Goal: Task Accomplishment & Management: Manage account settings

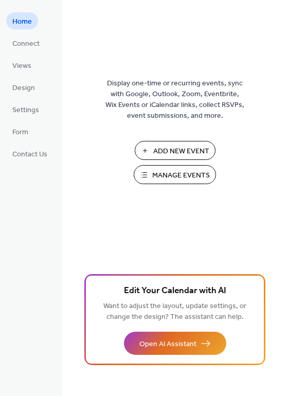
click at [167, 150] on span "Add New Event" at bounding box center [181, 151] width 56 height 11
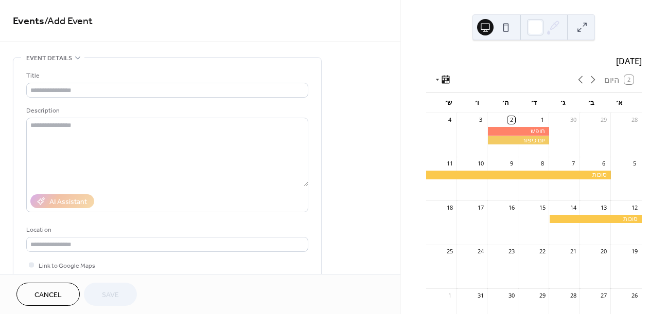
click at [133, 76] on div "Title" at bounding box center [166, 76] width 280 height 11
click at [132, 87] on input "text" at bounding box center [167, 90] width 282 height 15
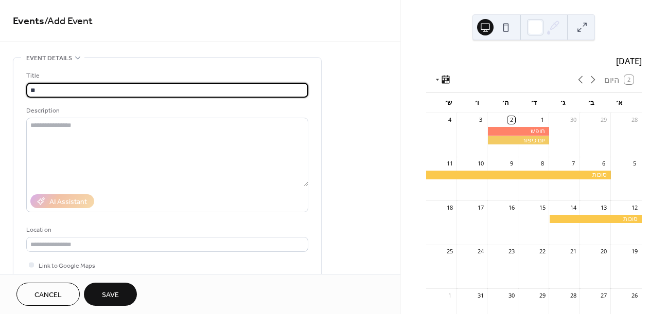
type input "*"
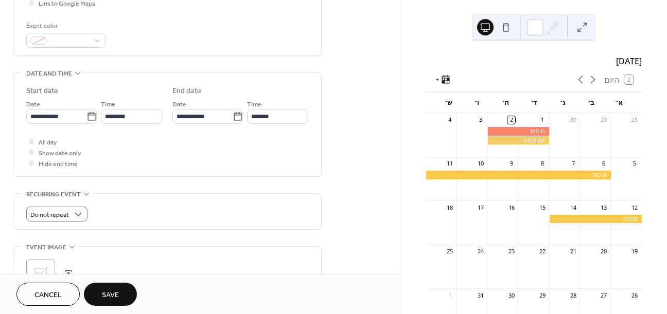
scroll to position [265, 0]
type input "********"
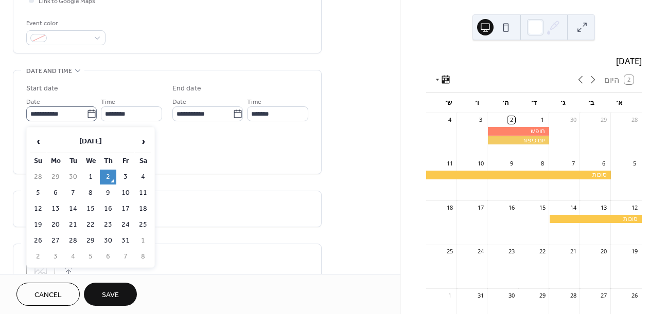
click at [86, 118] on icon at bounding box center [91, 114] width 10 height 10
click at [86, 118] on input "**********" at bounding box center [56, 114] width 60 height 15
click at [144, 143] on span "›" at bounding box center [142, 141] width 15 height 21
click at [125, 197] on td "7" at bounding box center [125, 193] width 16 height 15
type input "**********"
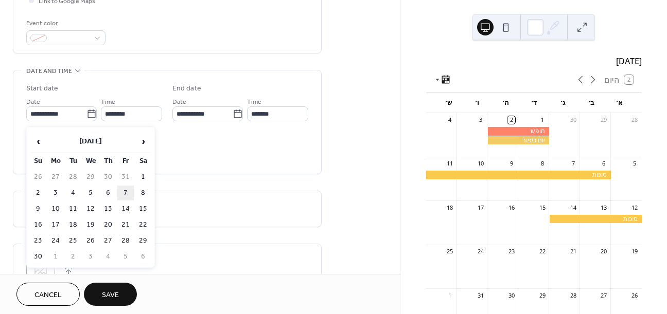
type input "**********"
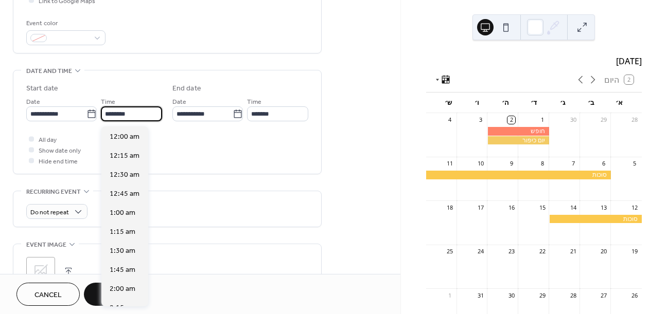
click at [106, 119] on input "********" at bounding box center [131, 114] width 61 height 15
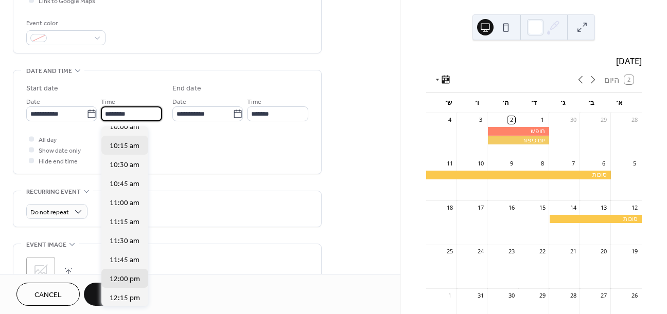
scroll to position [745, 0]
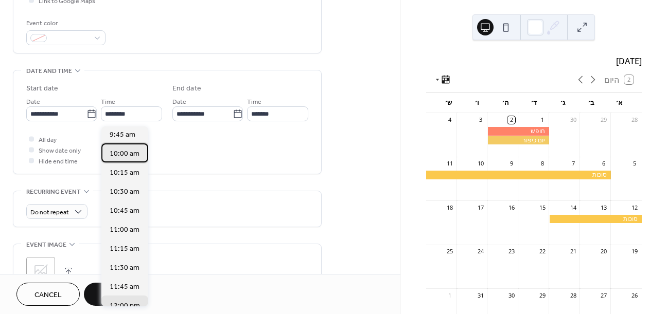
click at [121, 156] on span "10:00 am" at bounding box center [125, 154] width 30 height 11
type input "********"
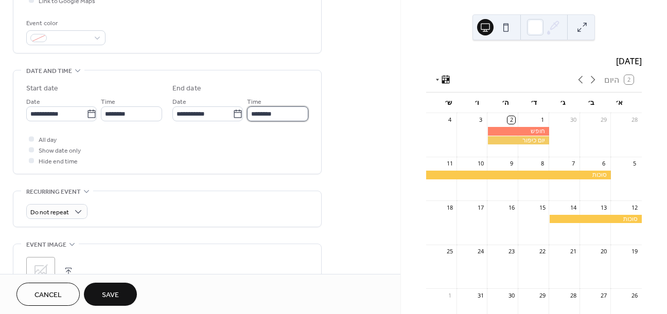
click at [265, 118] on input "********" at bounding box center [277, 114] width 61 height 15
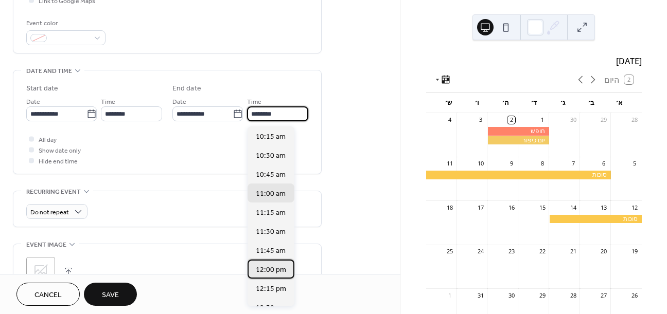
click at [268, 269] on span "12:00 pm" at bounding box center [271, 270] width 30 height 11
type input "********"
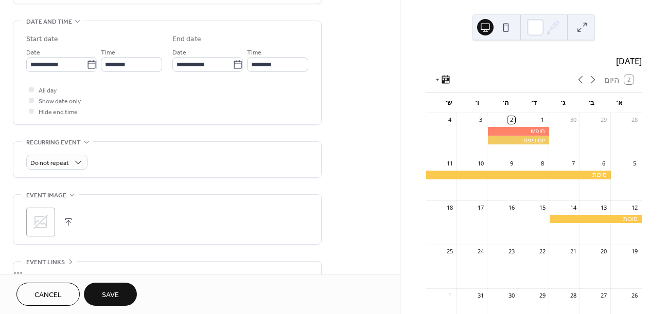
scroll to position [315, 0]
click at [113, 298] on span "Save" at bounding box center [110, 295] width 17 height 11
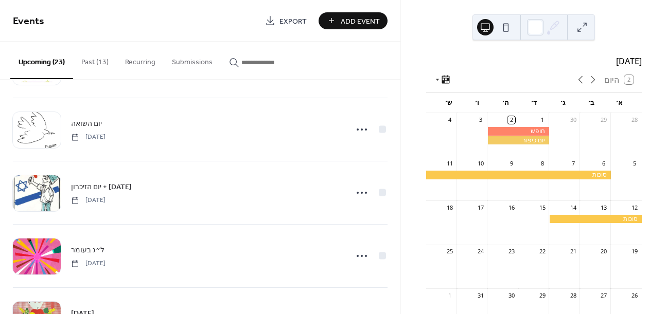
scroll to position [963, 0]
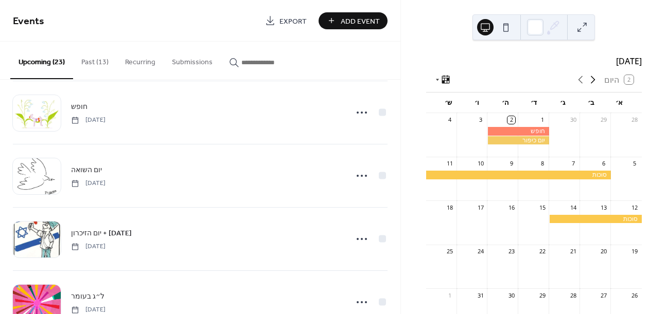
click at [592, 86] on icon at bounding box center [593, 80] width 12 height 12
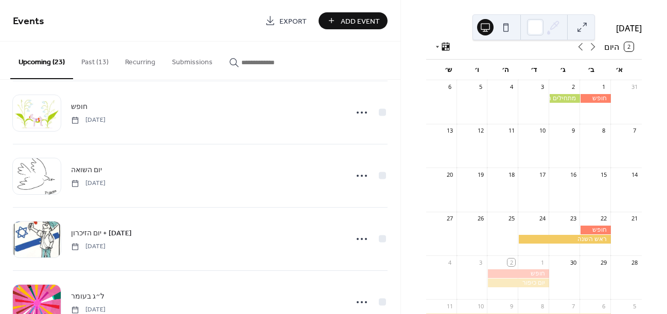
scroll to position [33, 0]
click at [591, 52] on icon at bounding box center [593, 46] width 12 height 12
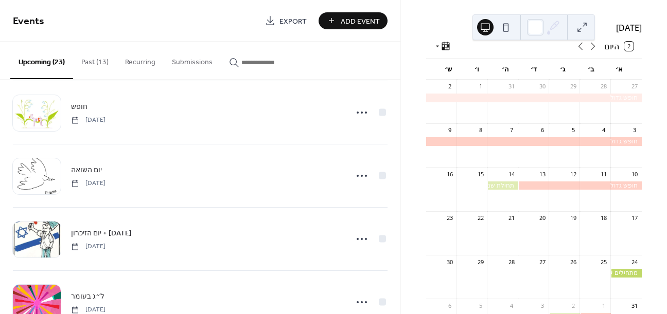
click at [616, 277] on div at bounding box center [626, 273] width 31 height 9
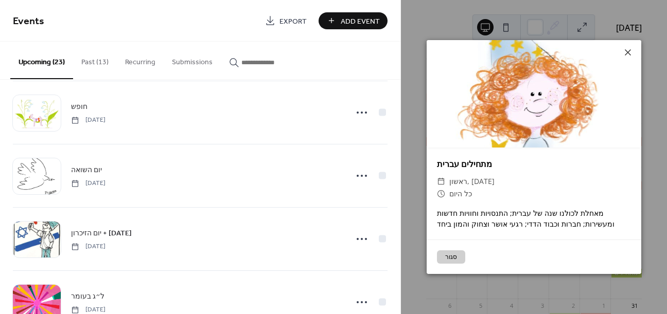
click at [454, 261] on button "סגור" at bounding box center [451, 257] width 28 height 13
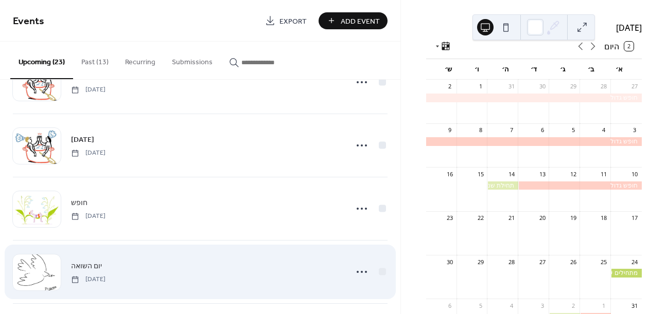
scroll to position [726, 0]
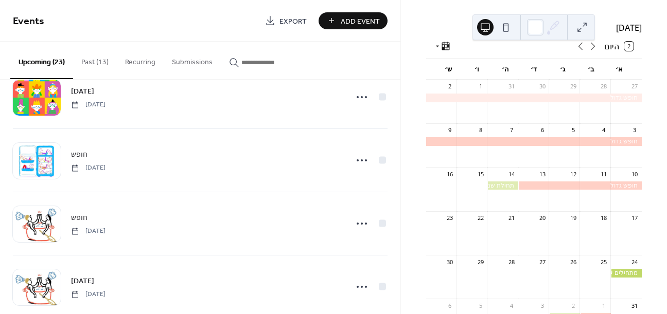
click at [101, 63] on button "Past (13)" at bounding box center [95, 60] width 44 height 37
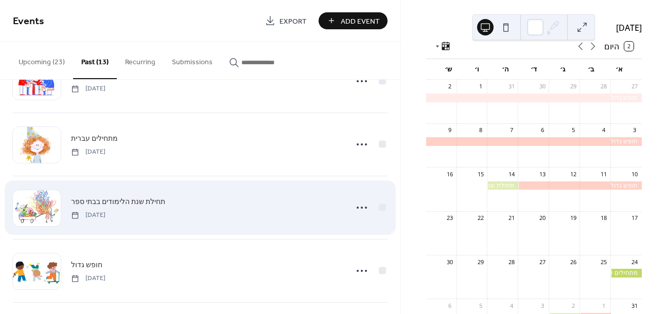
scroll to position [367, 0]
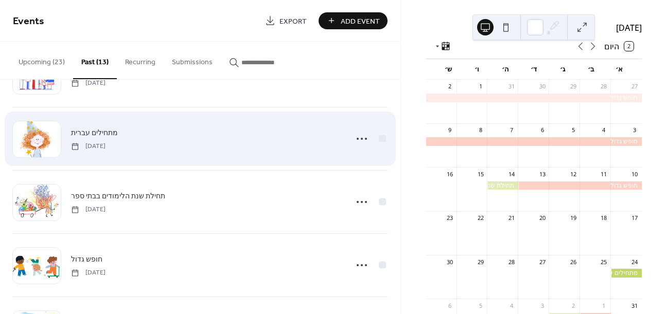
click at [334, 146] on div "מתחילים עברית [DATE]" at bounding box center [206, 138] width 270 height 23
click at [361, 138] on icon at bounding box center [362, 139] width 16 height 16
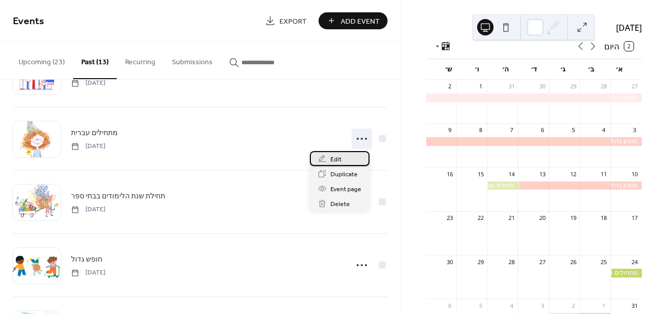
click at [343, 156] on div "Edit" at bounding box center [340, 158] width 60 height 15
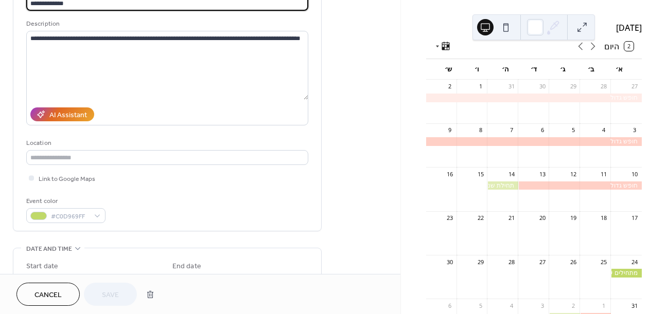
scroll to position [131, 0]
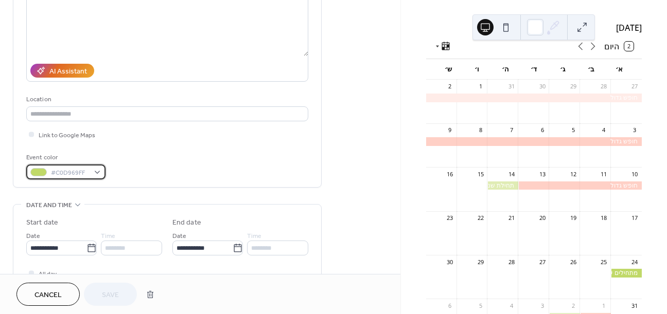
click at [59, 176] on span "#C0D969FF" at bounding box center [70, 173] width 38 height 11
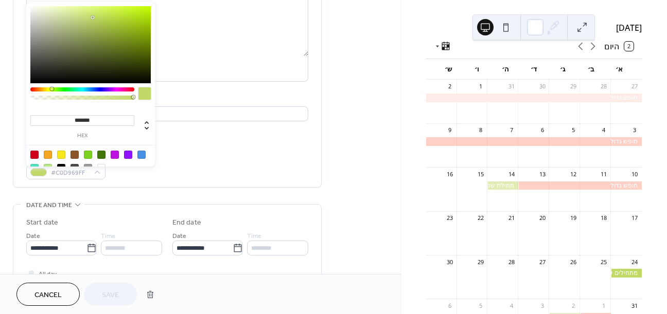
click at [85, 117] on input "*******" at bounding box center [82, 120] width 104 height 11
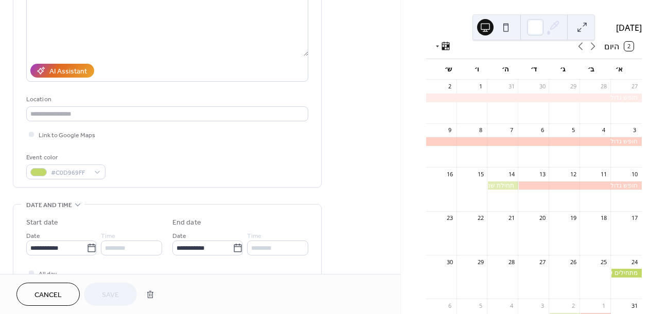
click at [45, 291] on span "Cancel" at bounding box center [47, 295] width 27 height 11
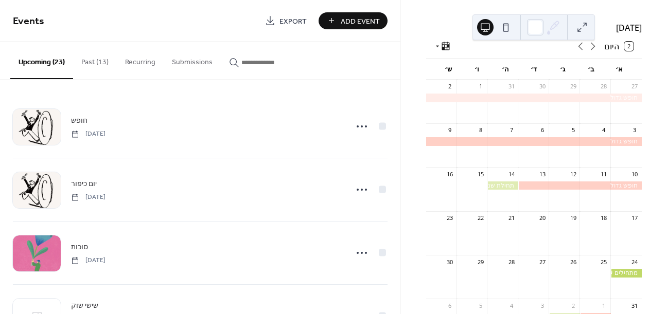
click at [47, 59] on button "Upcoming (23)" at bounding box center [41, 61] width 63 height 38
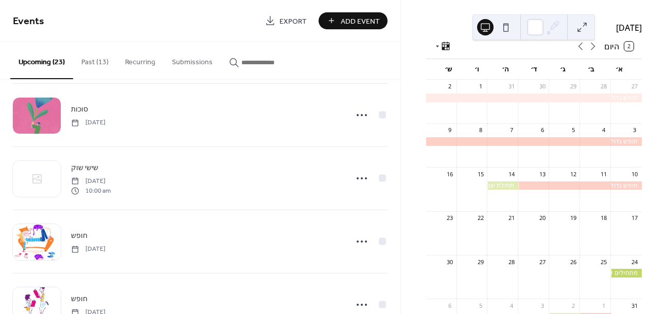
scroll to position [139, 0]
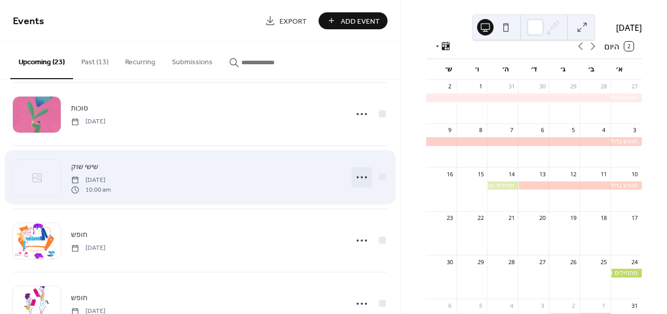
click at [361, 178] on circle at bounding box center [362, 178] width 2 height 2
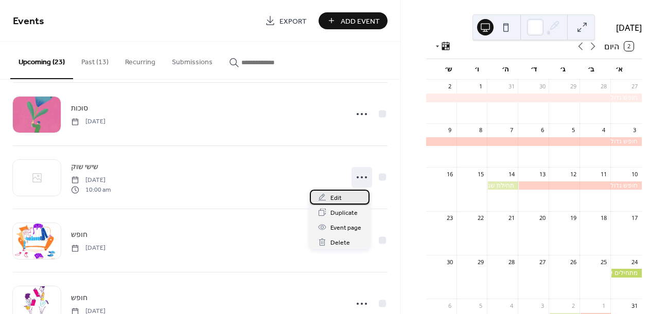
click at [347, 196] on div "Edit" at bounding box center [340, 197] width 60 height 15
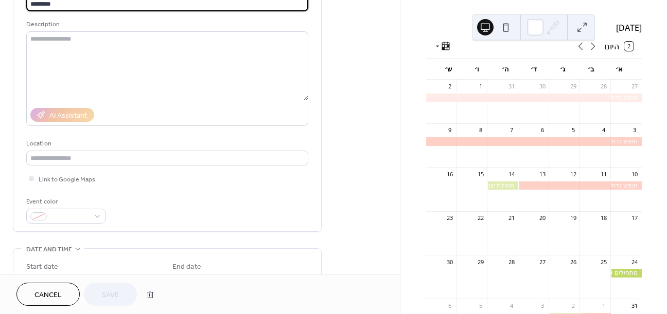
scroll to position [86, 0]
click at [58, 218] on span at bounding box center [70, 217] width 38 height 11
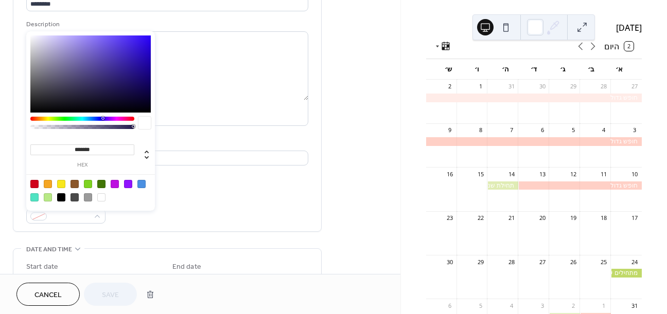
click at [89, 149] on input "*******" at bounding box center [82, 150] width 104 height 11
paste input
type input "*******"
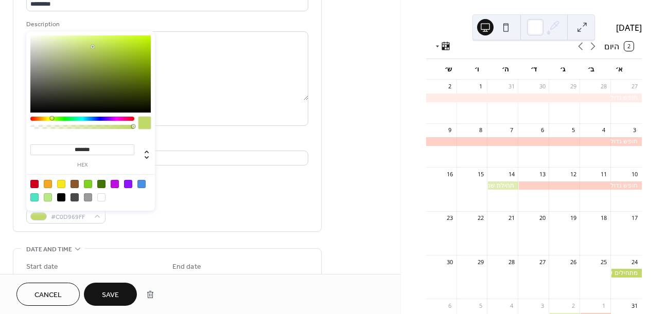
click at [293, 178] on div "Link to Google Maps" at bounding box center [167, 178] width 282 height 11
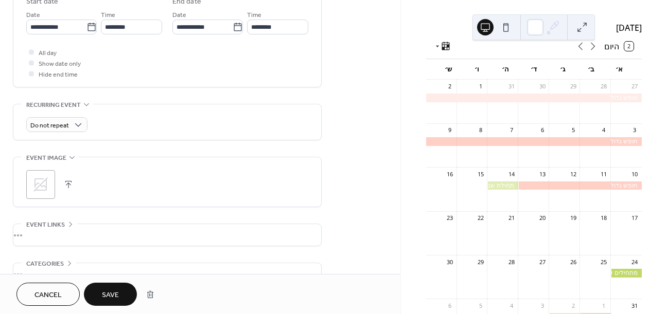
scroll to position [363, 0]
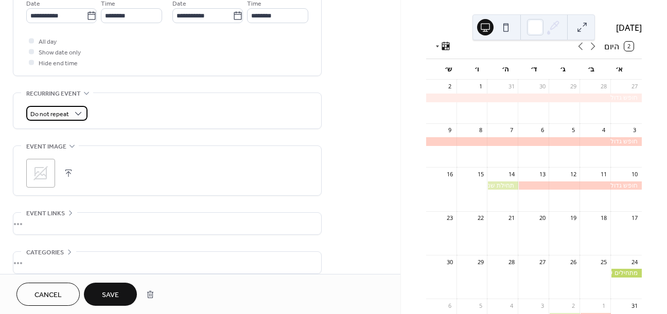
click at [59, 116] on span "Do not repeat" at bounding box center [49, 115] width 39 height 12
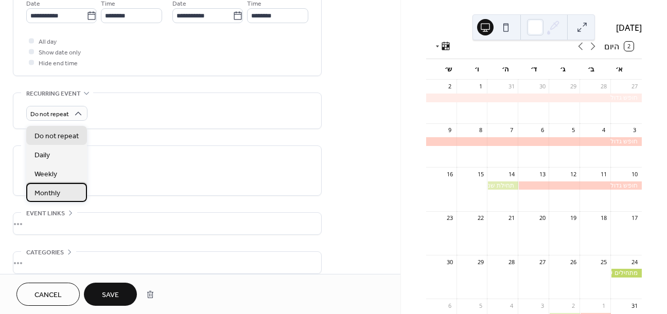
click at [52, 193] on span "Monthly" at bounding box center [47, 193] width 26 height 11
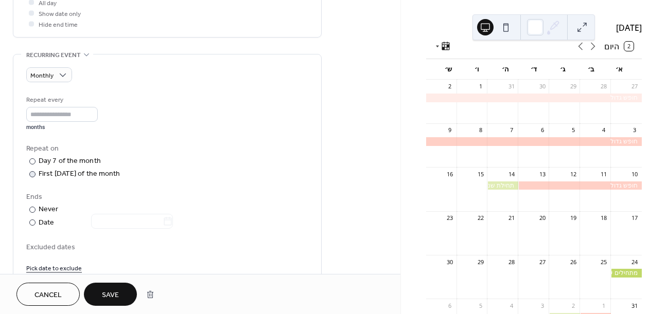
scroll to position [410, 0]
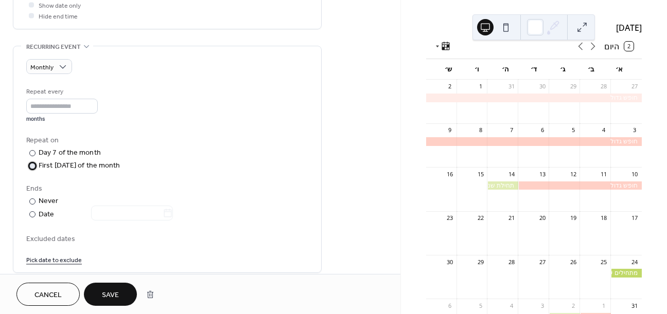
click at [33, 169] on div at bounding box center [32, 166] width 6 height 6
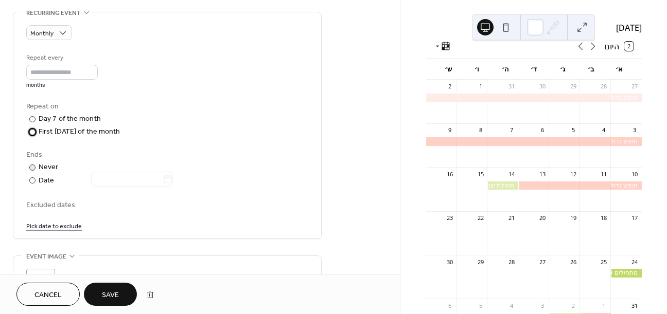
scroll to position [446, 0]
click at [33, 182] on div at bounding box center [32, 179] width 6 height 6
click at [173, 183] on icon at bounding box center [168, 178] width 10 height 10
click at [163, 184] on input "text" at bounding box center [127, 177] width 72 height 15
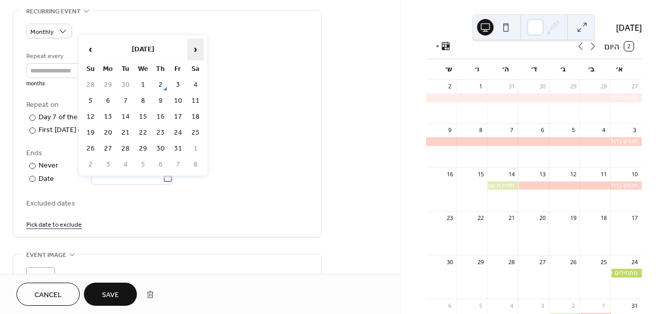
click at [192, 49] on span "›" at bounding box center [195, 49] width 15 height 21
click at [198, 50] on span "›" at bounding box center [195, 49] width 15 height 21
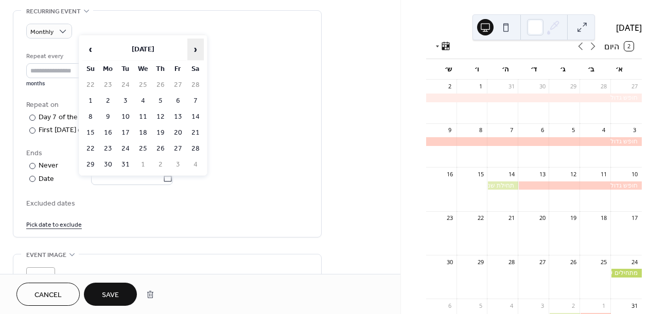
click at [198, 50] on span "›" at bounding box center [195, 49] width 15 height 21
click at [178, 86] on td "5" at bounding box center [178, 85] width 16 height 15
type input "**********"
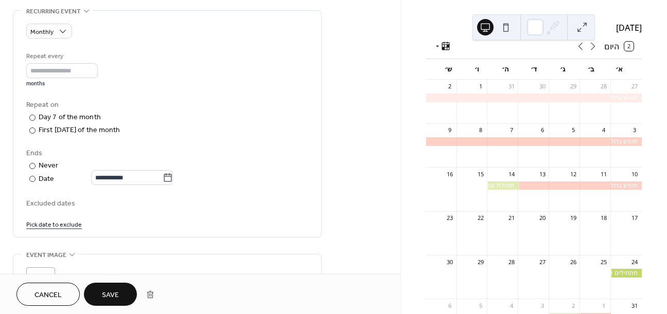
click at [111, 296] on span "Save" at bounding box center [110, 295] width 17 height 11
